Goal: Obtain resource: Download file/media

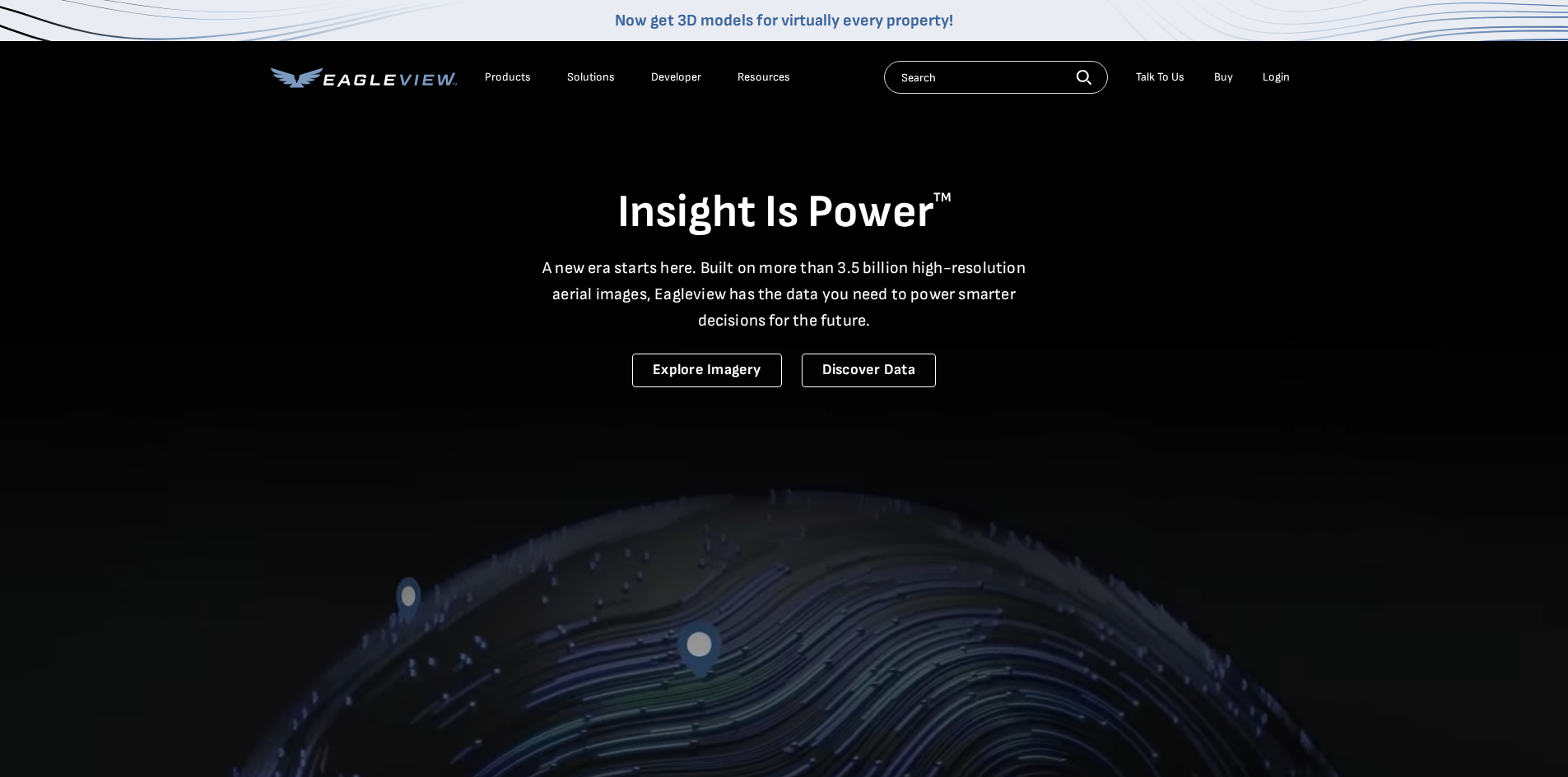
click at [1285, 77] on div "Login" at bounding box center [1276, 78] width 27 height 15
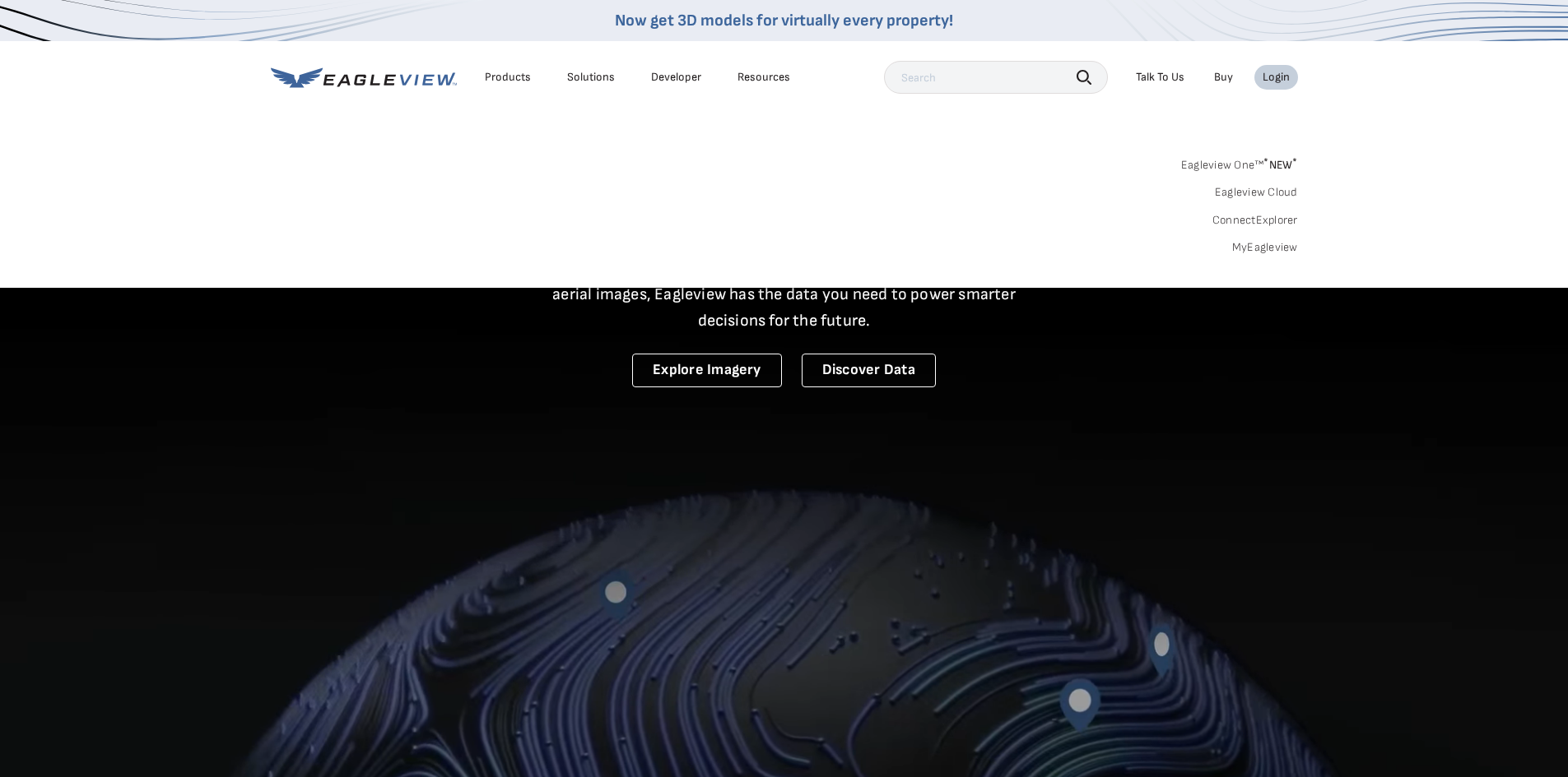
click at [1253, 248] on link "MyEagleview" at bounding box center [1265, 248] width 66 height 15
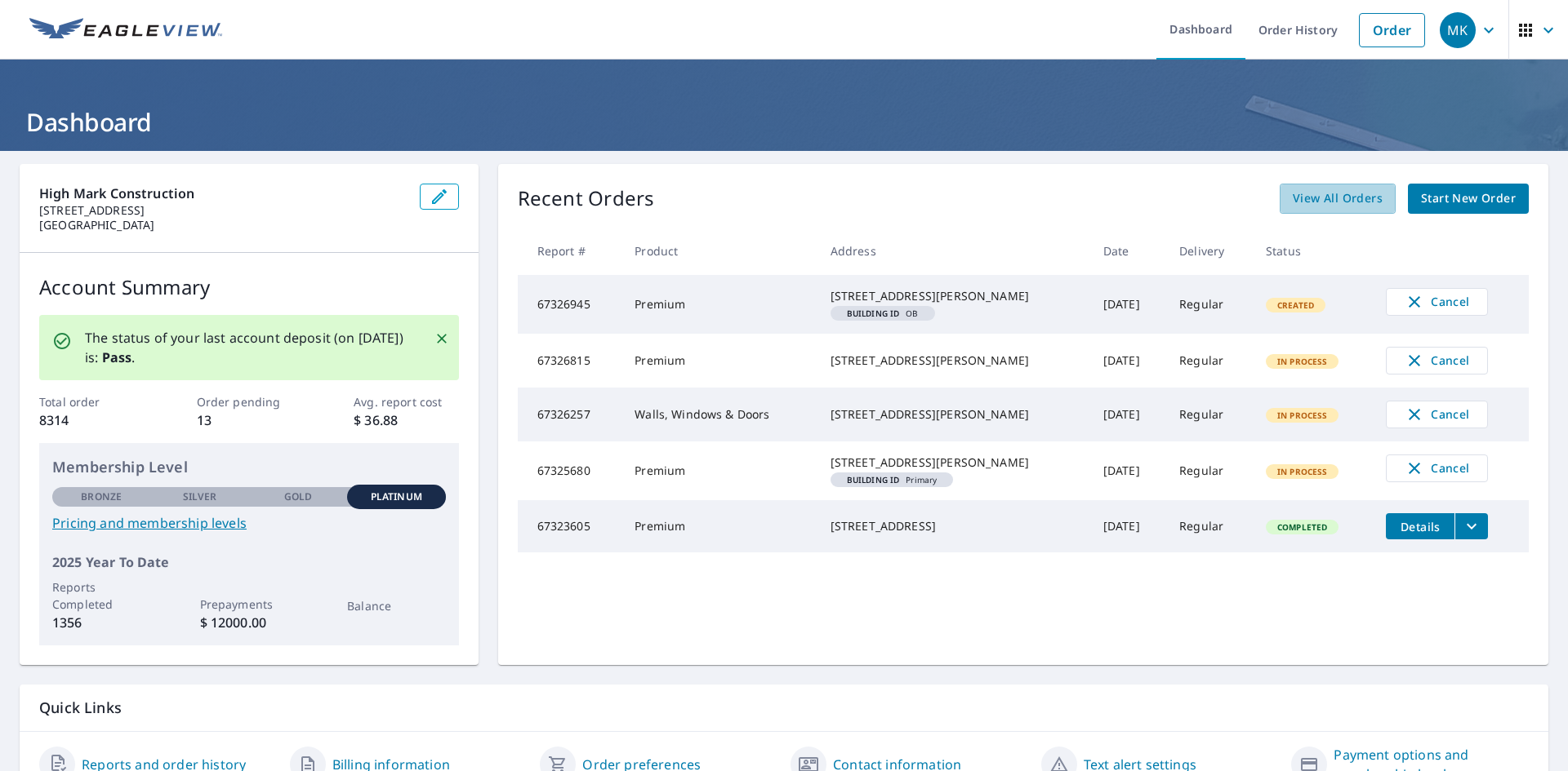
click at [1310, 202] on span "View All Orders" at bounding box center [1338, 199] width 89 height 20
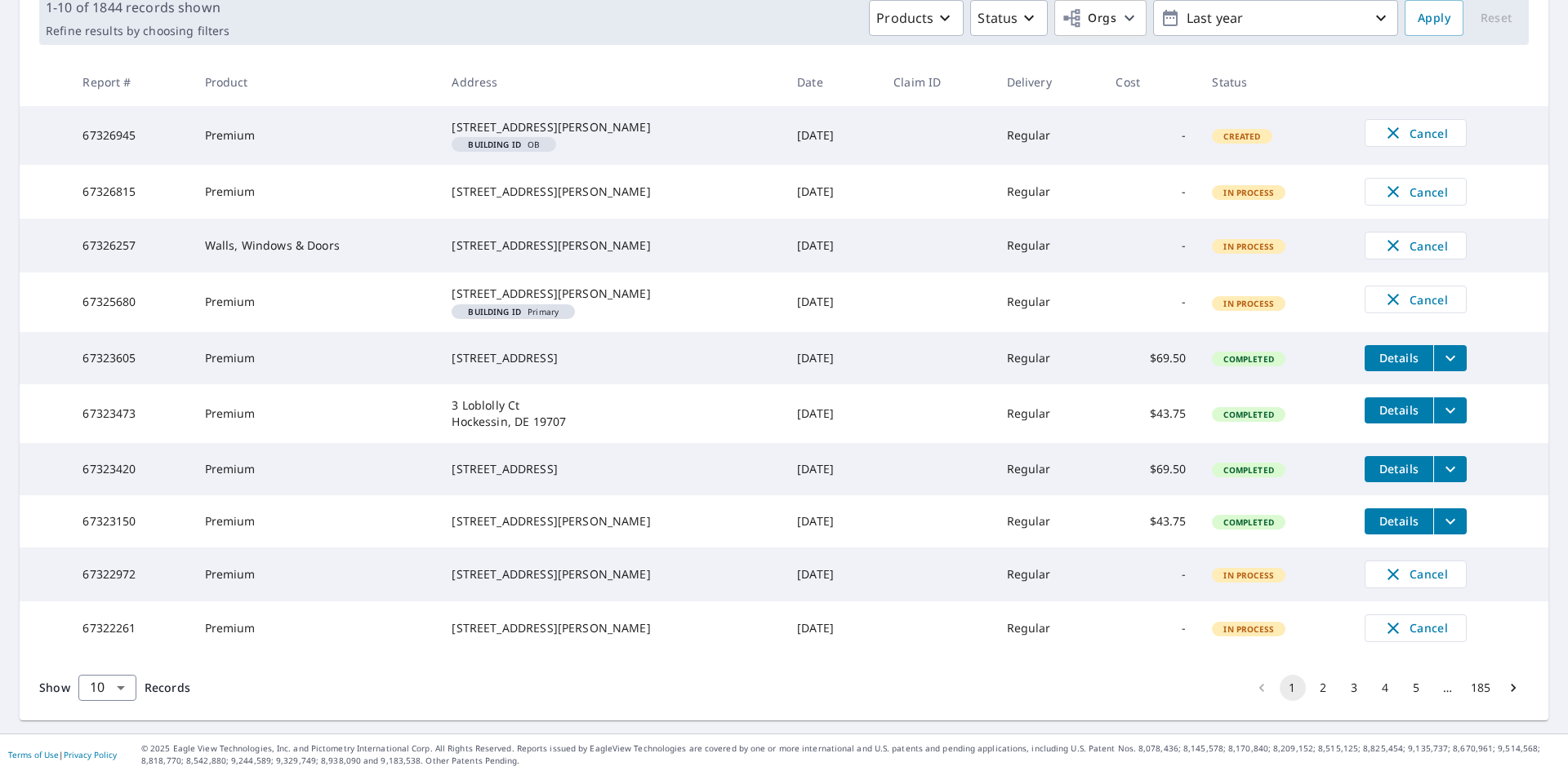
scroll to position [327, 0]
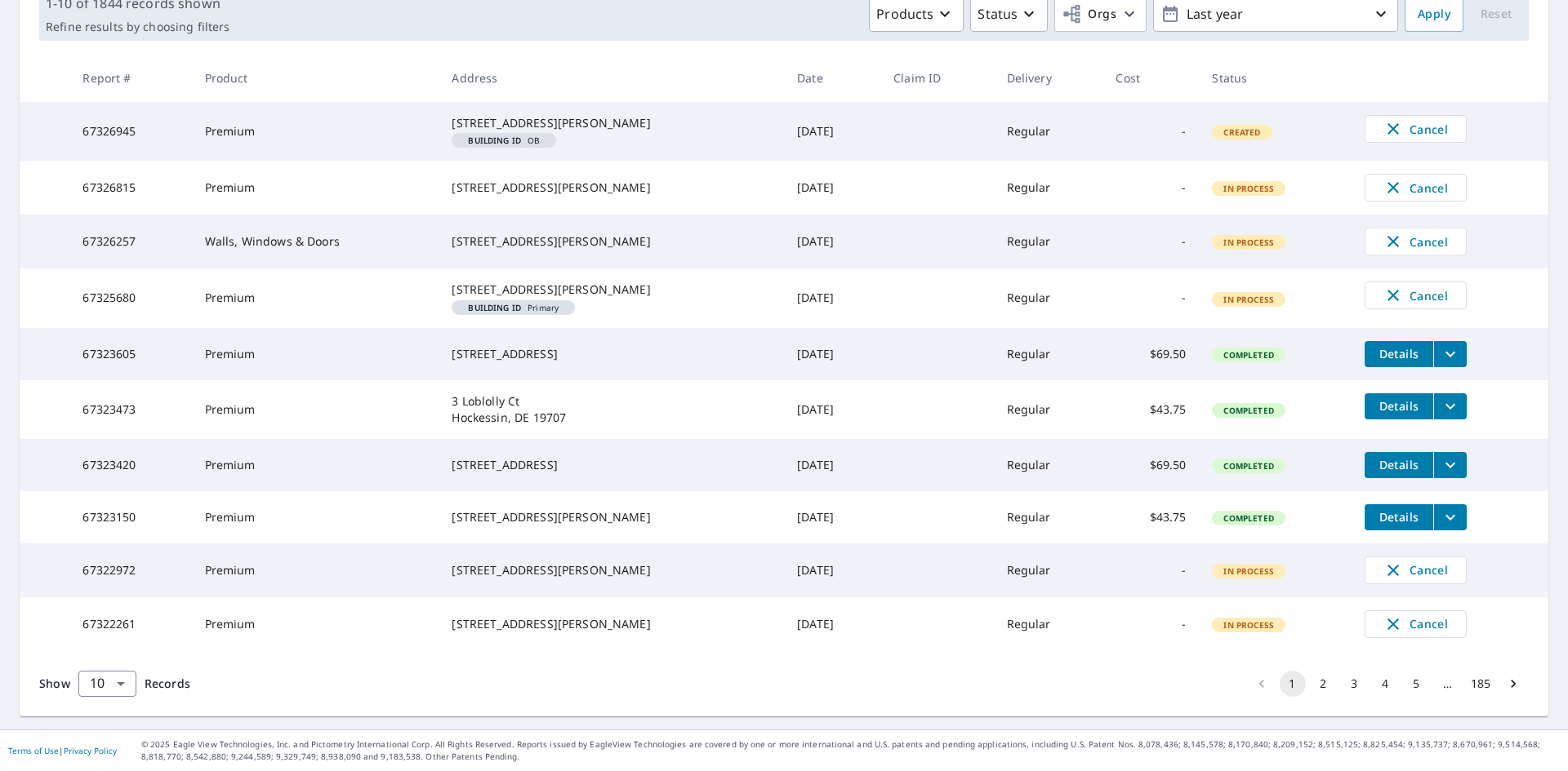
click at [1446, 514] on icon "filesDropdownBtn-67323150" at bounding box center [1451, 517] width 10 height 6
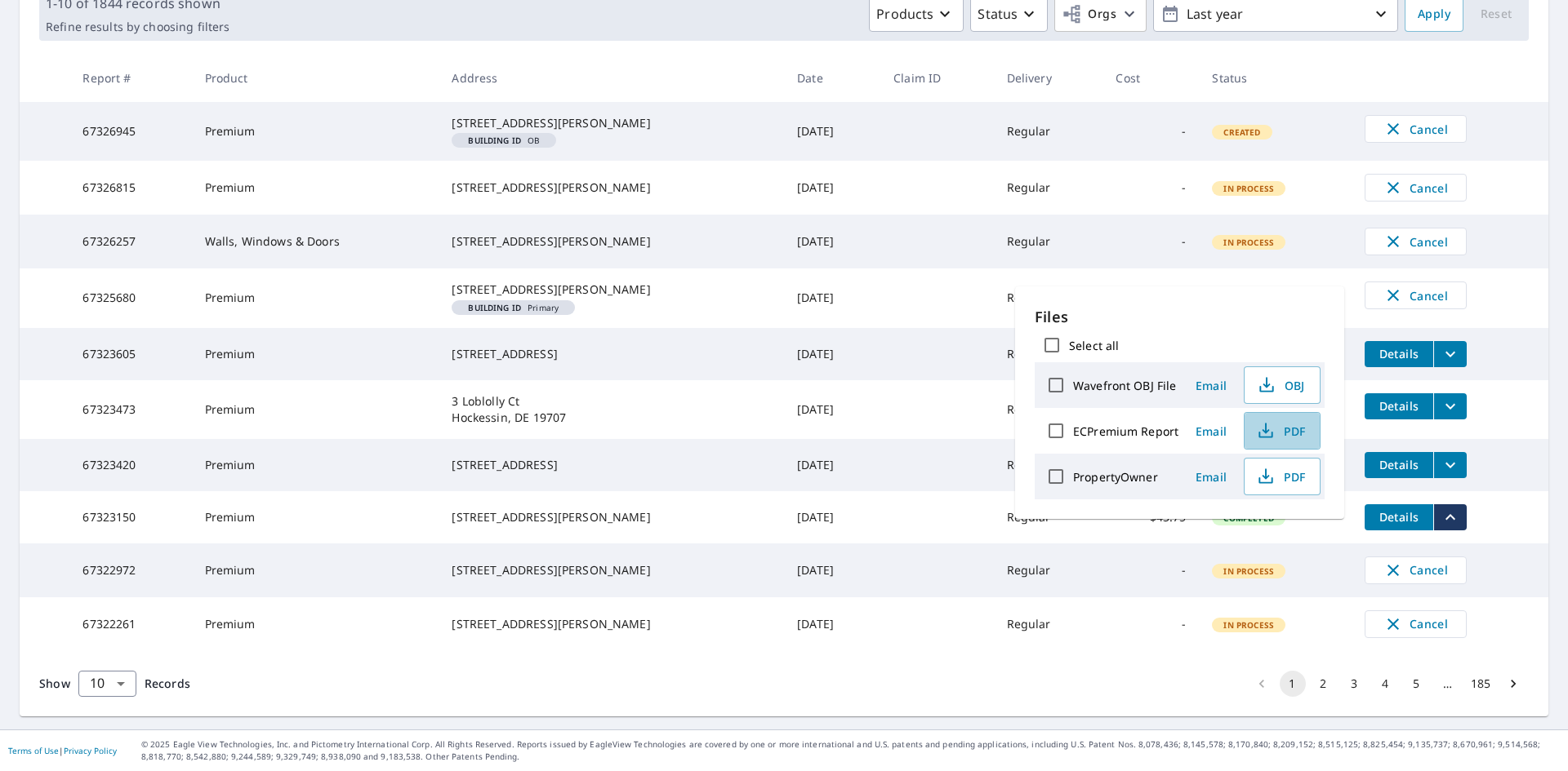
click at [1275, 432] on span "PDF" at bounding box center [1281, 430] width 52 height 20
